Goal: Share content

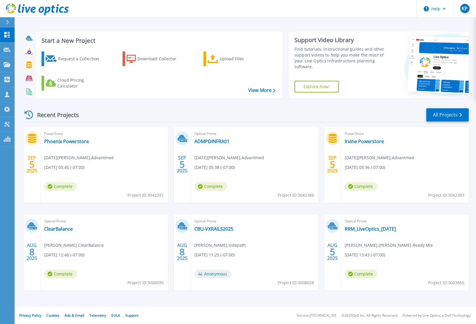
scroll to position [0, 0]
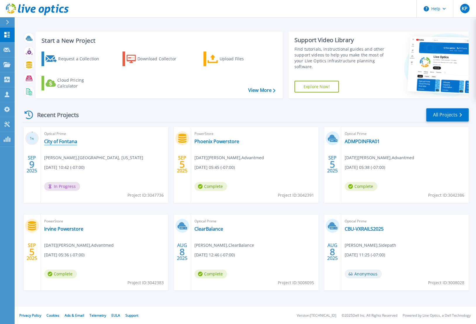
click at [70, 141] on link "City of Fontana" at bounding box center [60, 141] width 33 height 6
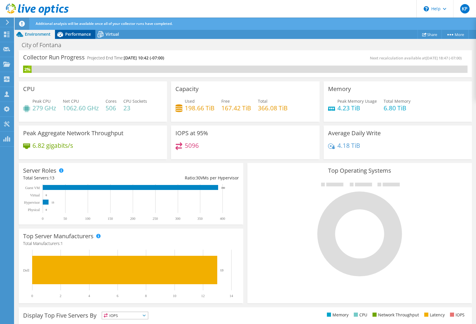
click at [76, 36] on span "Performance" at bounding box center [78, 34] width 26 height 6
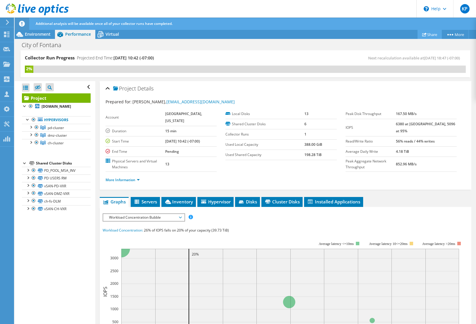
click at [426, 35] on link "Share" at bounding box center [430, 34] width 24 height 9
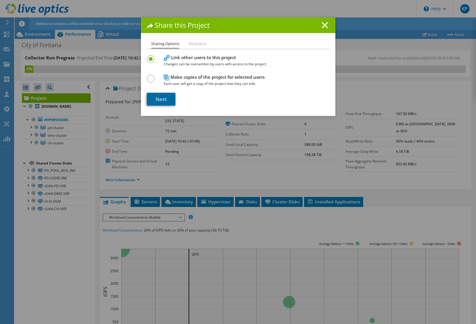
click at [152, 100] on link "Next" at bounding box center [161, 99] width 29 height 13
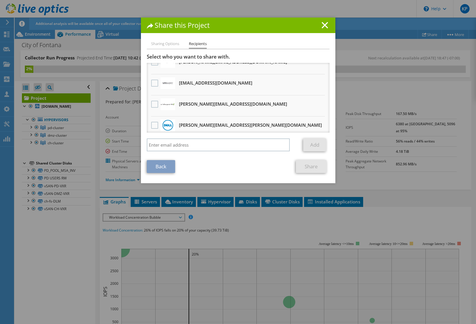
scroll to position [75, 0]
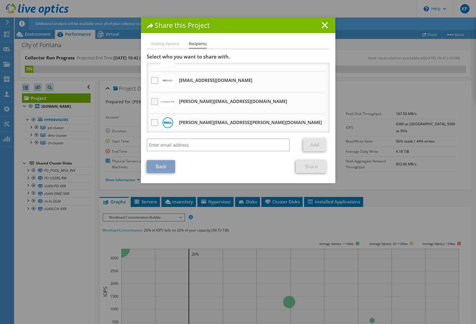
click at [154, 103] on label at bounding box center [155, 101] width 8 height 7
click at [0, 0] on input "checkbox" at bounding box center [0, 0] width 0 height 0
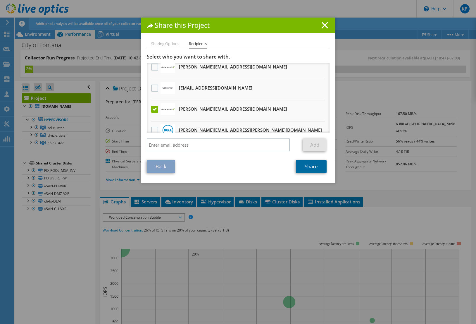
click at [306, 167] on link "Share" at bounding box center [311, 166] width 31 height 13
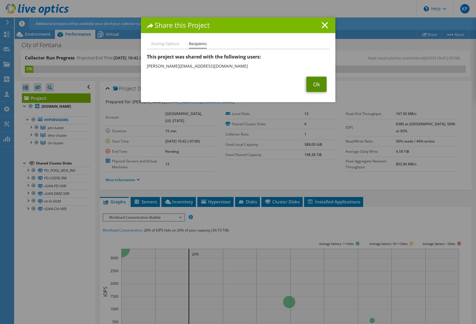
click at [311, 85] on link "Ok" at bounding box center [316, 84] width 20 height 15
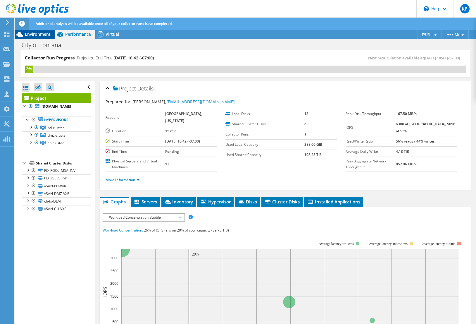
click at [37, 32] on span "Environment" at bounding box center [38, 34] width 26 height 6
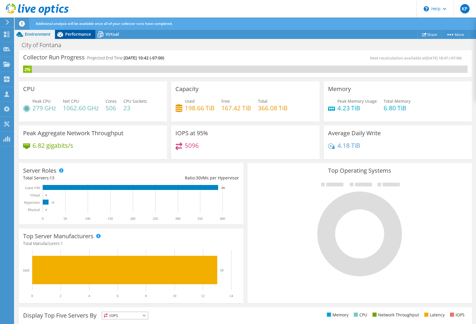
click at [83, 39] on div "Performance" at bounding box center [75, 34] width 40 height 9
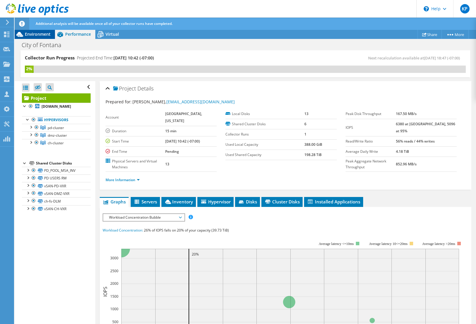
click at [39, 35] on span "Environment" at bounding box center [38, 34] width 26 height 6
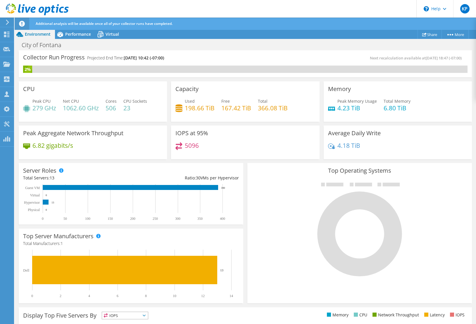
click at [299, 58] on div "Next recalculation available at [DATE] 18:47 (-07:00)" at bounding box center [356, 58] width 222 height 7
click at [111, 34] on span "Virtual" at bounding box center [112, 34] width 13 height 6
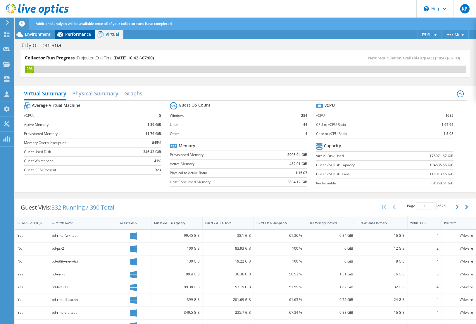
click at [70, 32] on span "Performance" at bounding box center [78, 34] width 26 height 6
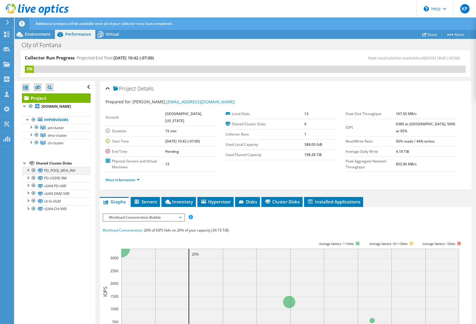
click at [32, 174] on div at bounding box center [34, 170] width 6 height 7
click at [35, 174] on div at bounding box center [34, 170] width 6 height 7
click at [34, 174] on div at bounding box center [34, 170] width 6 height 7
click at [33, 181] on div at bounding box center [34, 177] width 6 height 7
click at [30, 180] on div at bounding box center [28, 177] width 6 height 6
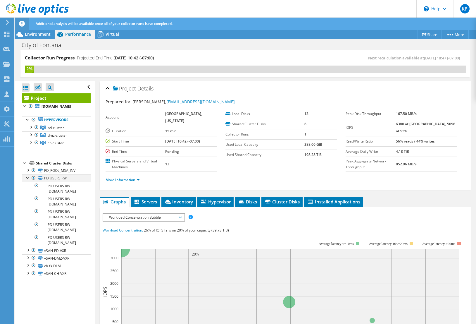
click at [30, 180] on div at bounding box center [28, 177] width 6 height 6
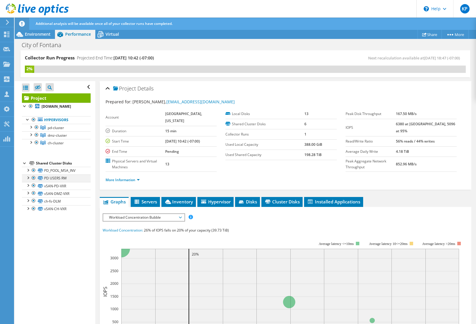
click at [30, 180] on div at bounding box center [28, 177] width 6 height 6
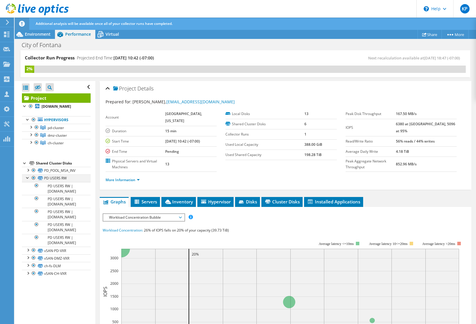
click at [30, 180] on div at bounding box center [28, 177] width 6 height 6
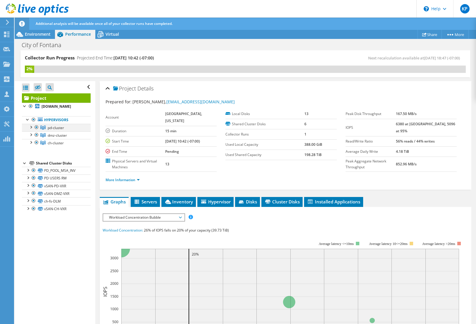
click at [32, 130] on div at bounding box center [31, 127] width 6 height 6
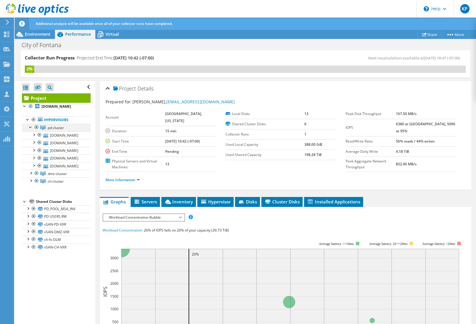
click at [32, 130] on div at bounding box center [31, 127] width 6 height 6
